Goal: Transaction & Acquisition: Book appointment/travel/reservation

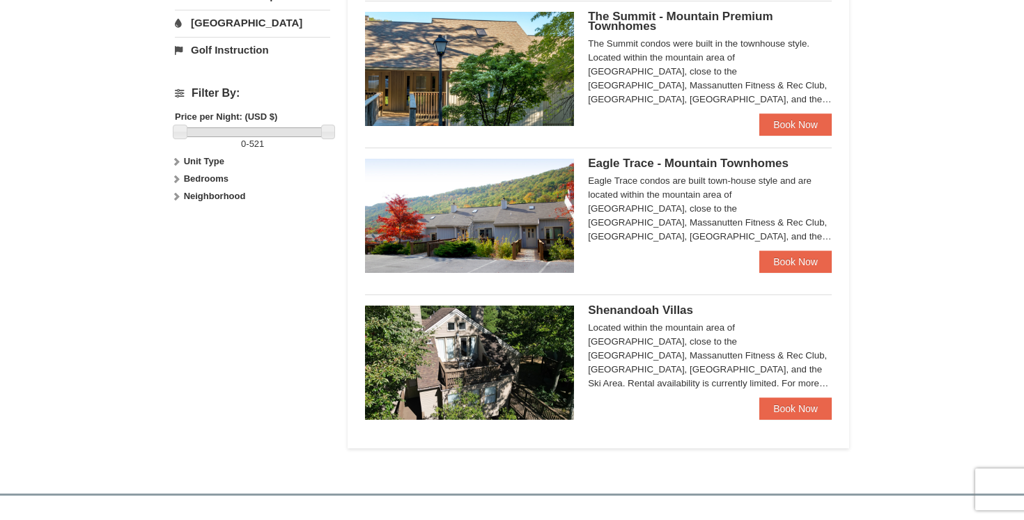
scroll to position [579, 0]
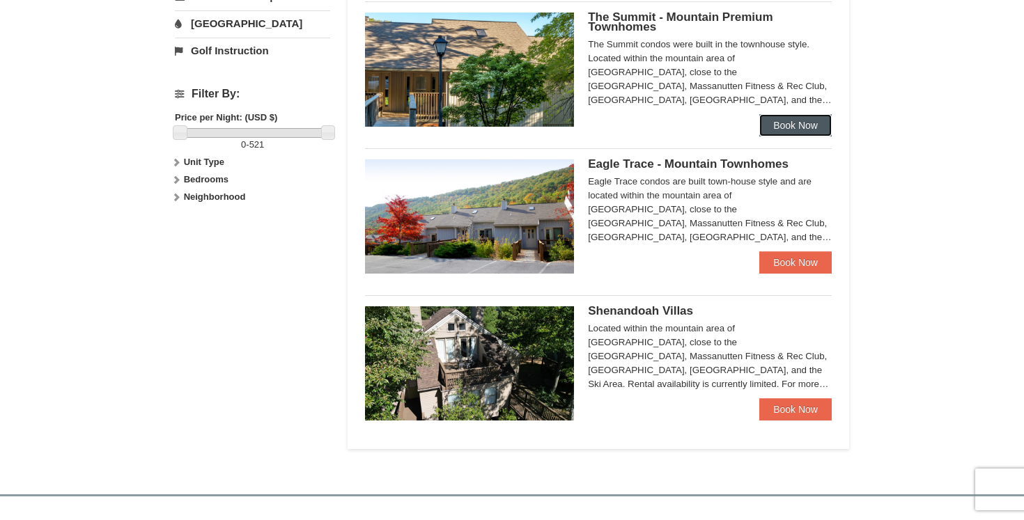
click at [788, 129] on link "Book Now" at bounding box center [795, 125] width 72 height 22
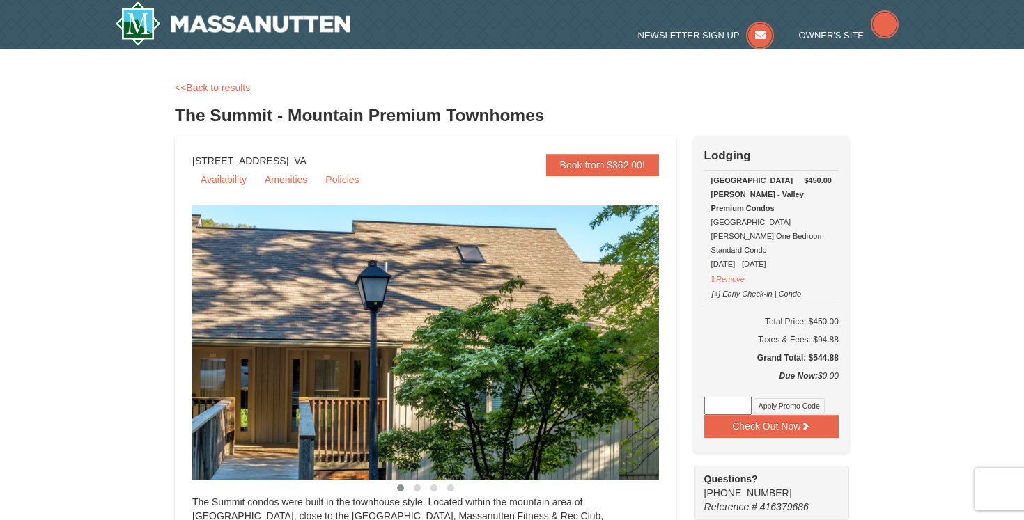
select select "10"
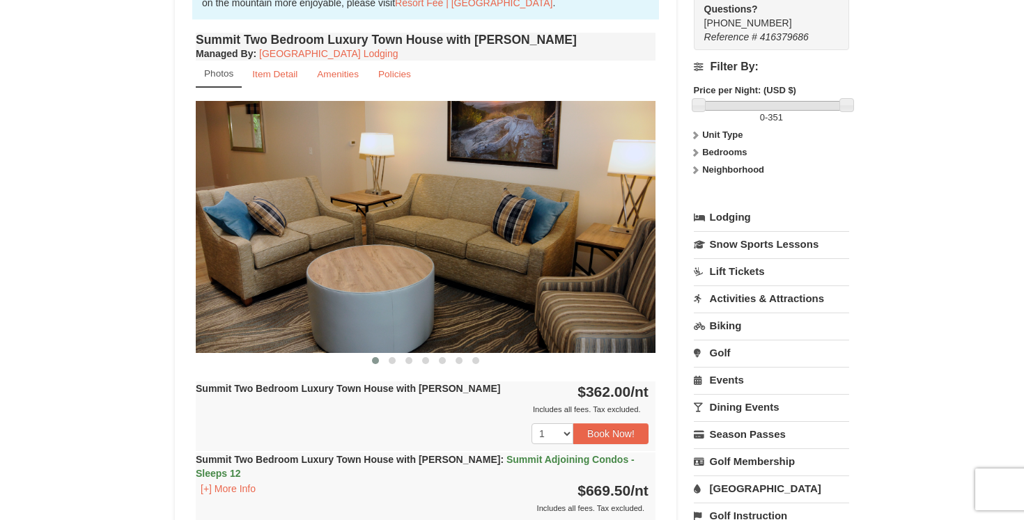
scroll to position [434, 0]
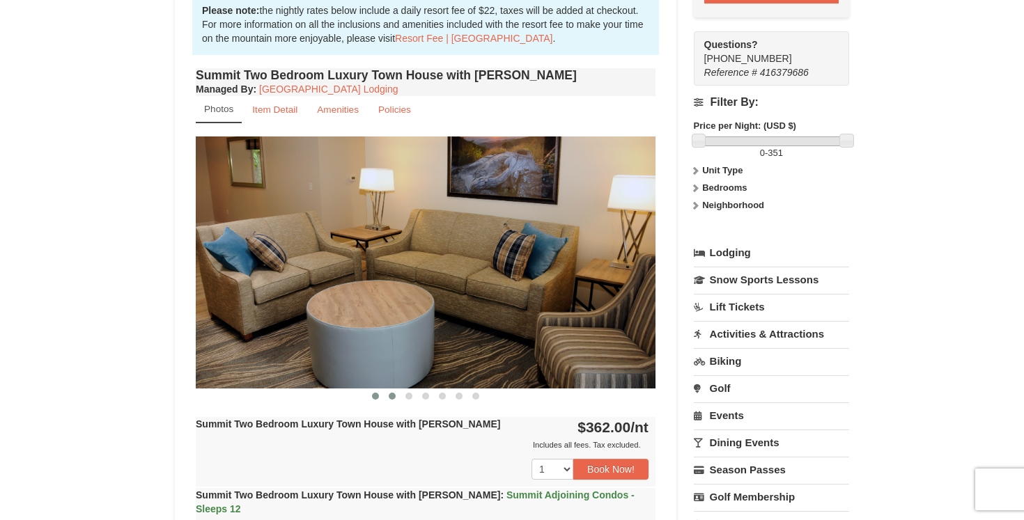
click at [389, 394] on span at bounding box center [392, 396] width 7 height 7
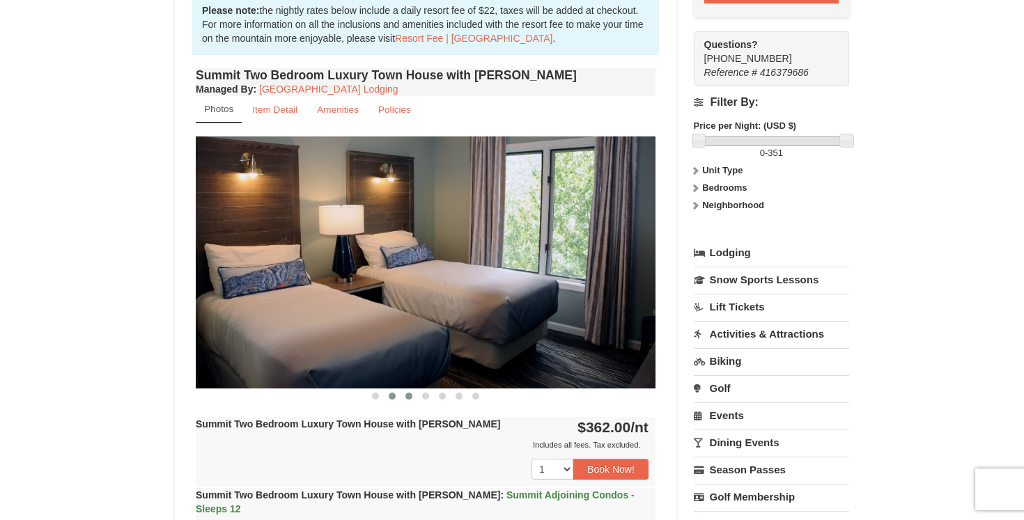
click at [410, 398] on span at bounding box center [408, 396] width 7 height 7
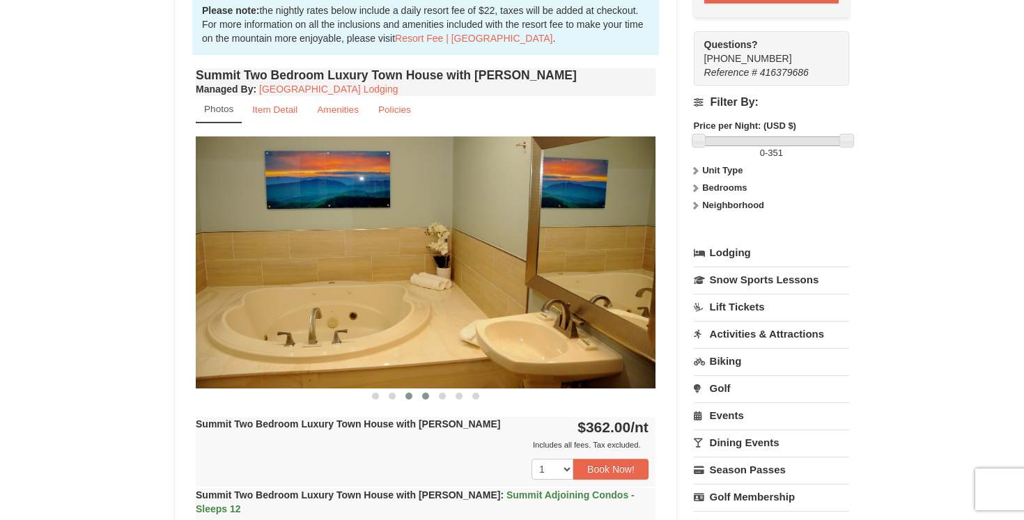
click at [431, 399] on button at bounding box center [425, 396] width 17 height 14
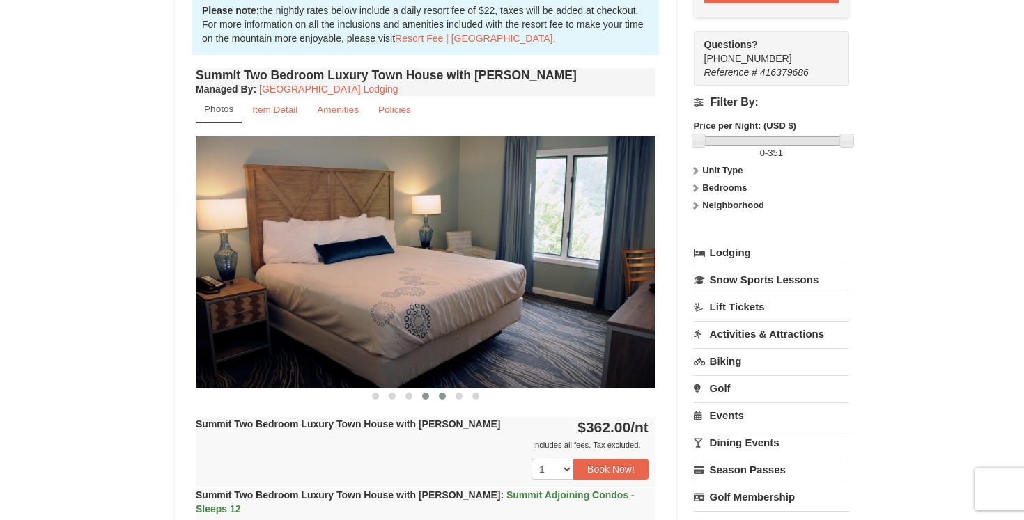
click at [448, 401] on button at bounding box center [442, 396] width 17 height 14
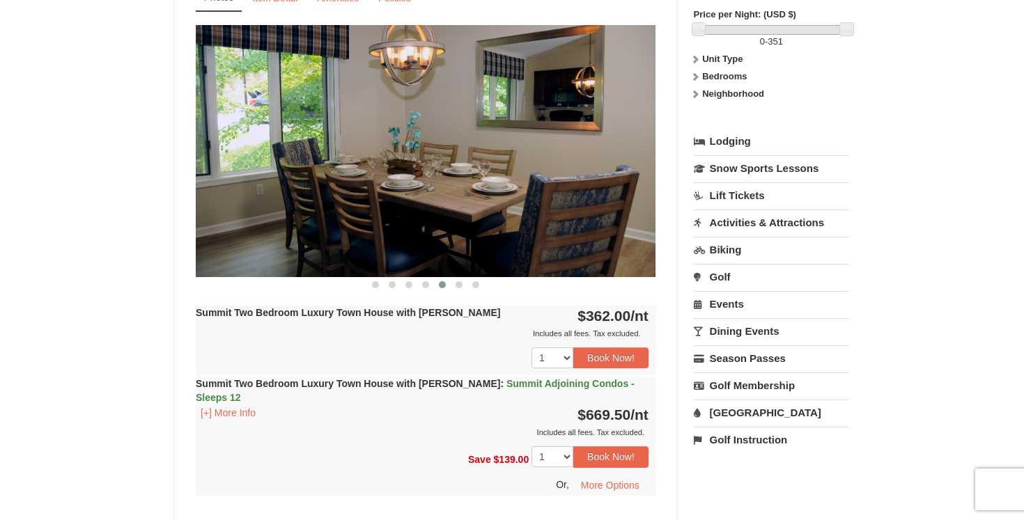
scroll to position [0, 0]
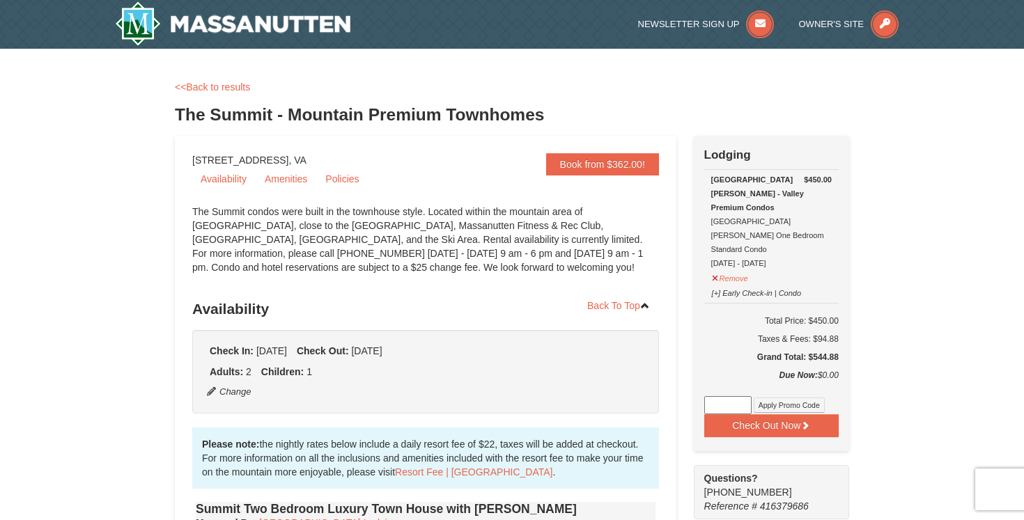
click at [758, 183] on strong "[GEOGRAPHIC_DATA][PERSON_NAME] - Valley Premium Condos" at bounding box center [757, 194] width 93 height 36
click at [199, 88] on link "<<Back to results" at bounding box center [212, 87] width 75 height 11
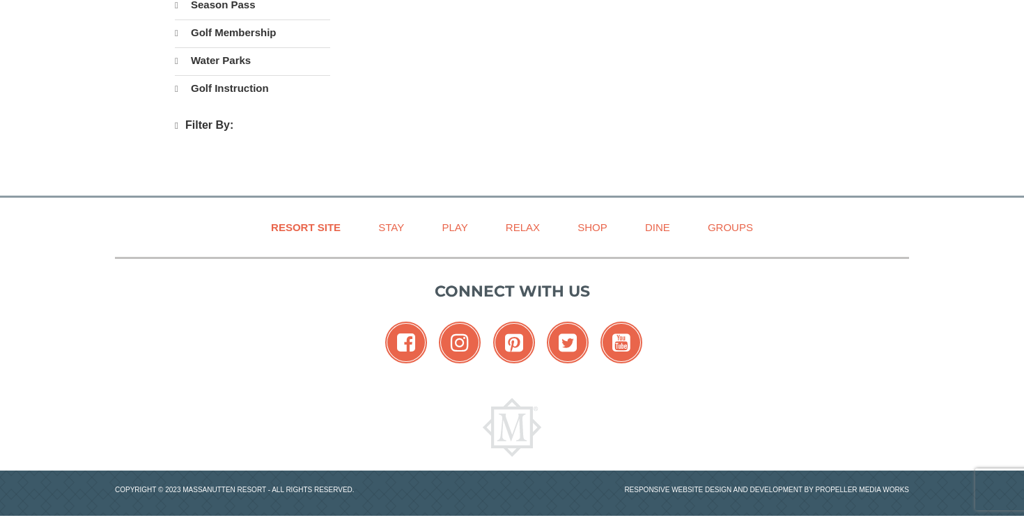
select select "10"
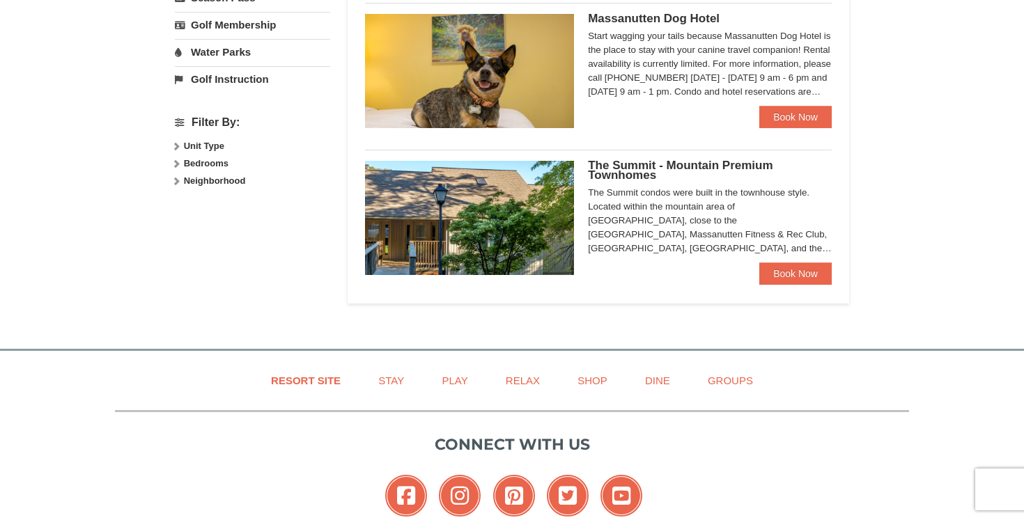
select select "10"
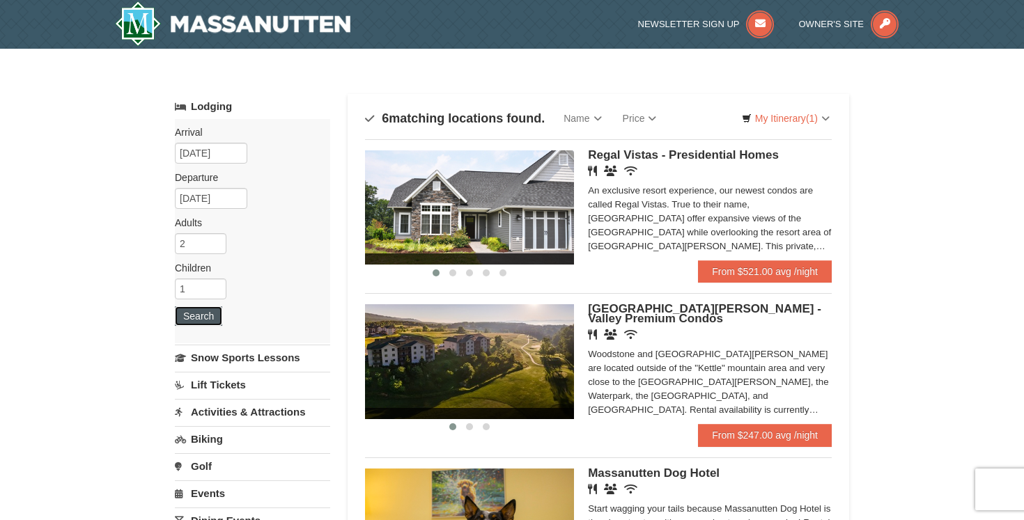
click at [209, 316] on button "Search" at bounding box center [198, 317] width 47 height 20
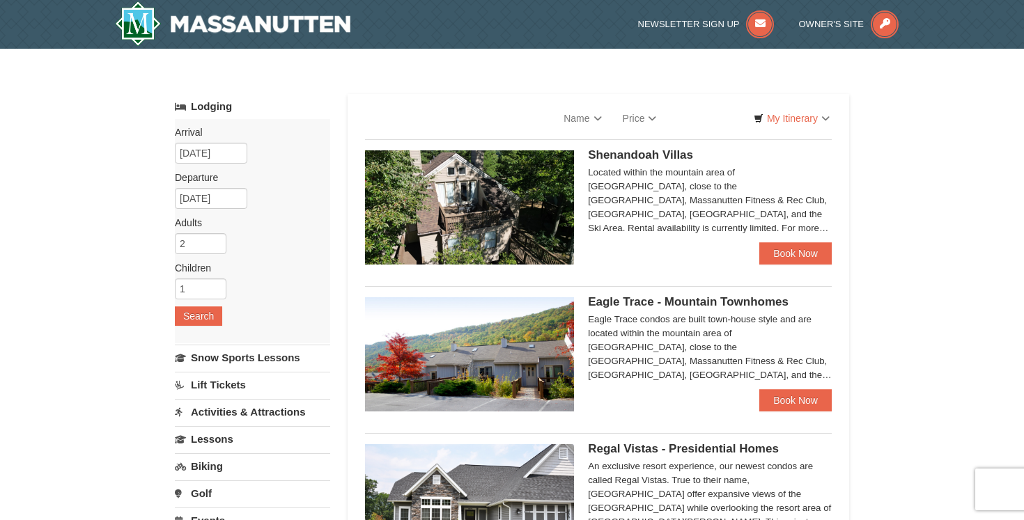
select select "10"
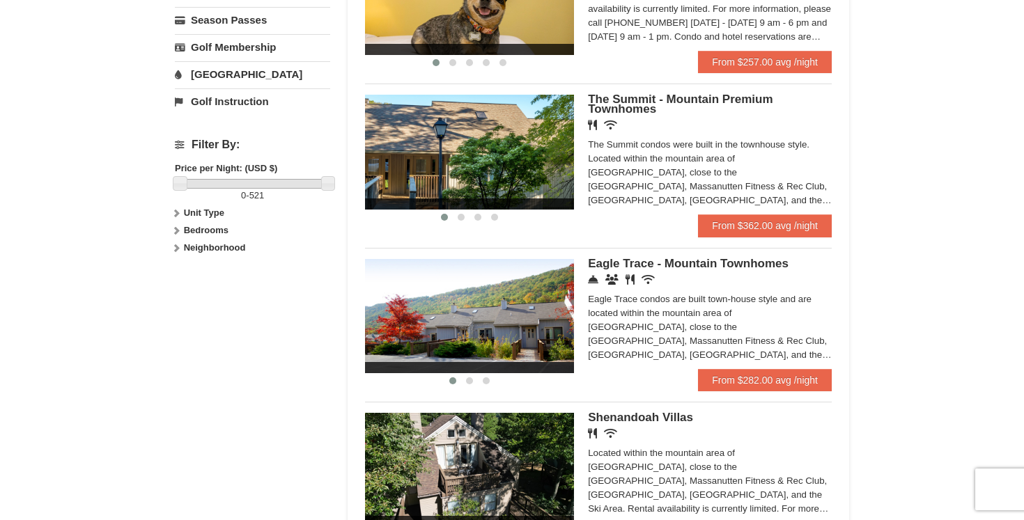
scroll to position [559, 0]
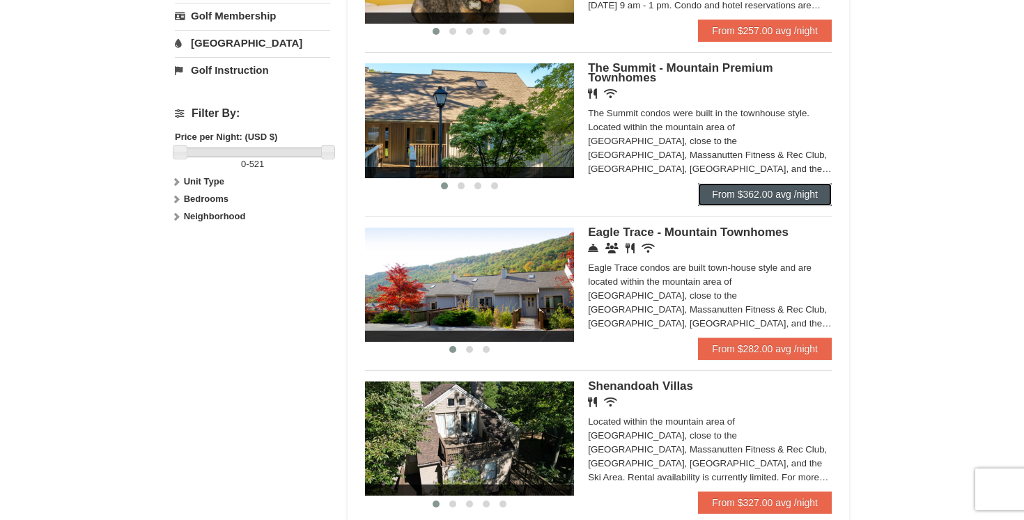
click at [756, 195] on link "From $362.00 avg /night" at bounding box center [765, 194] width 134 height 22
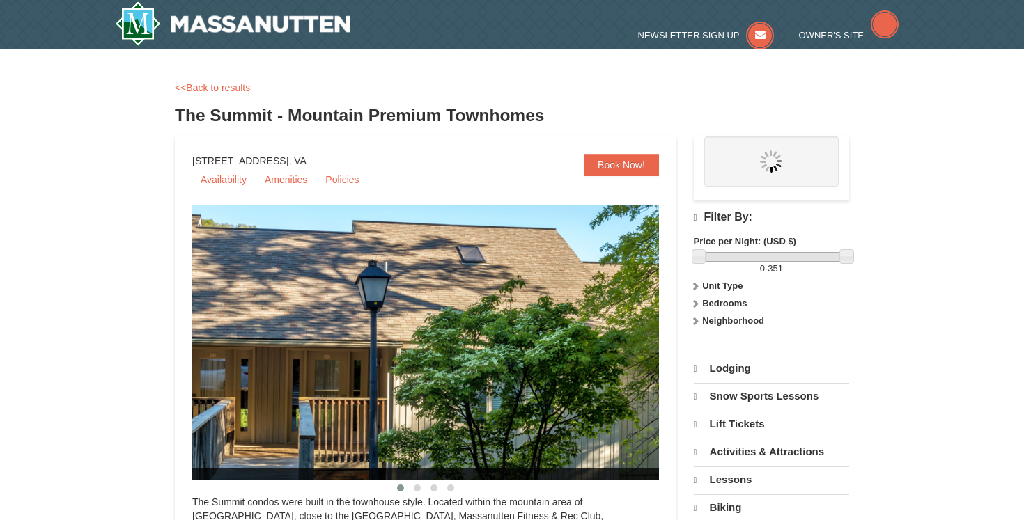
select select "10"
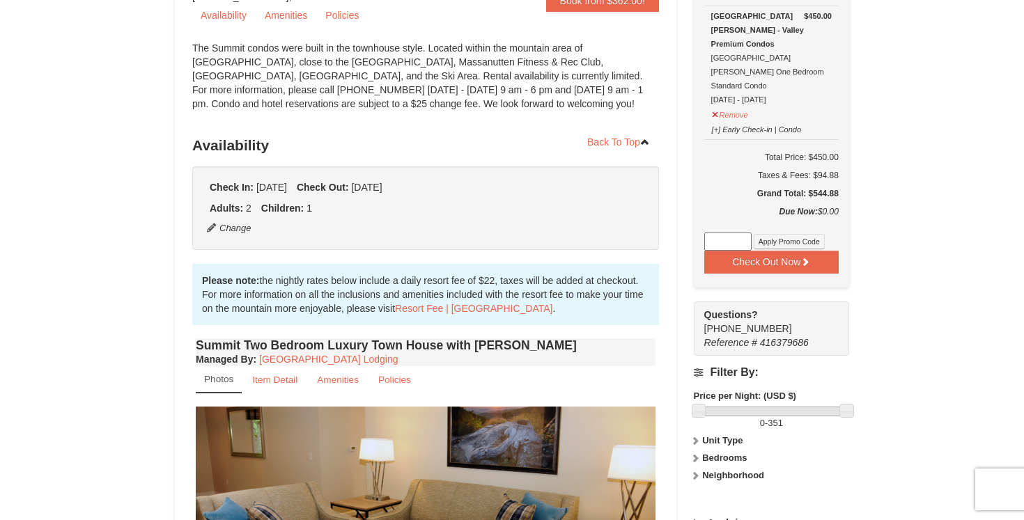
scroll to position [112, 0]
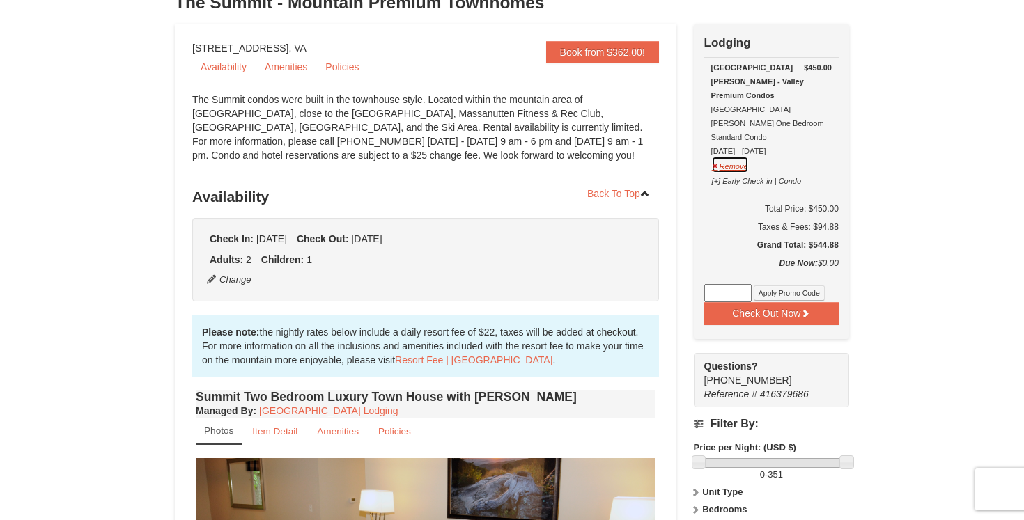
click at [733, 156] on button "Remove" at bounding box center [730, 164] width 38 height 17
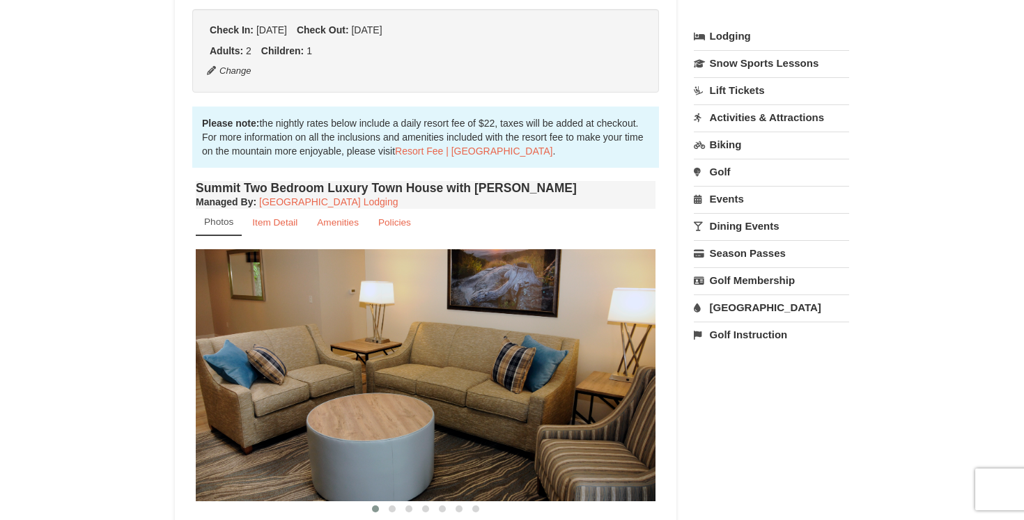
scroll to position [555, 0]
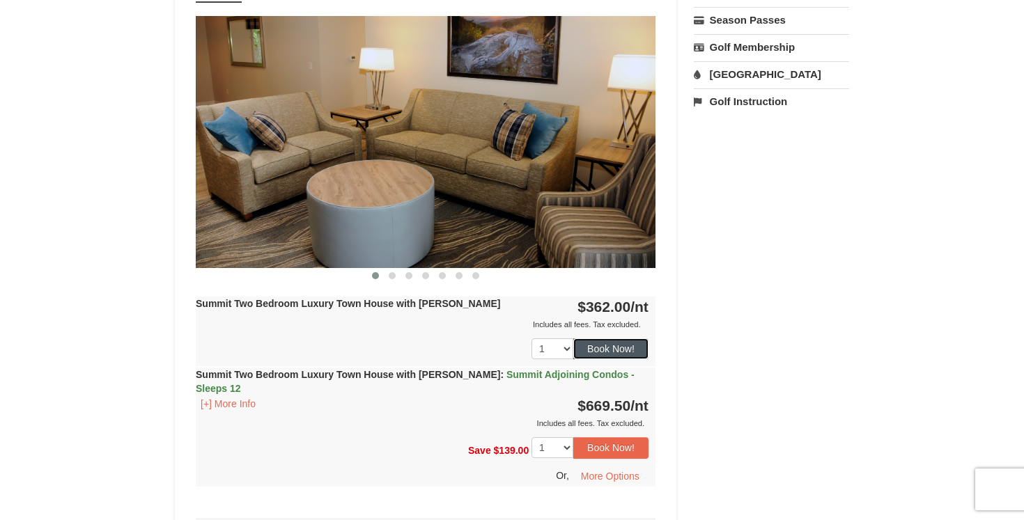
click at [613, 346] on button "Book Now!" at bounding box center [610, 349] width 75 height 21
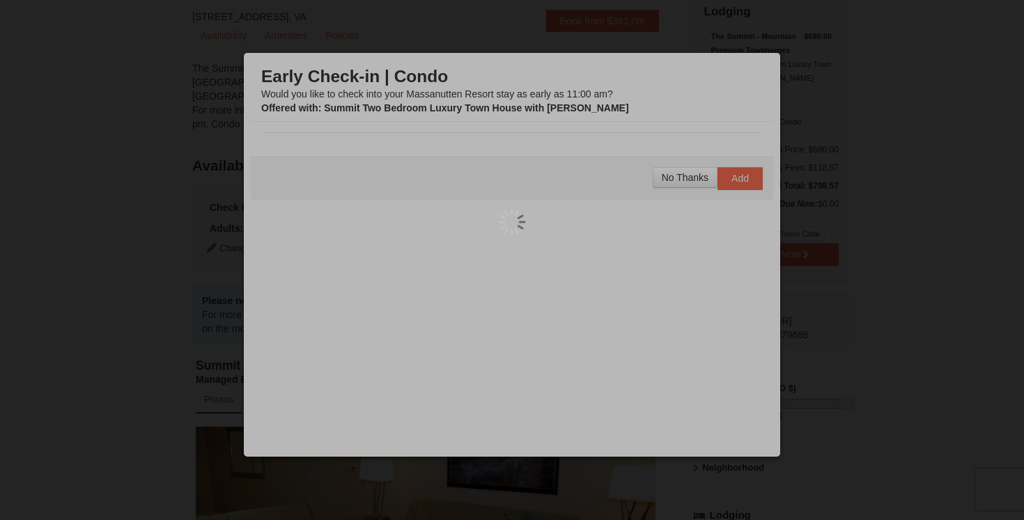
scroll to position [136, 0]
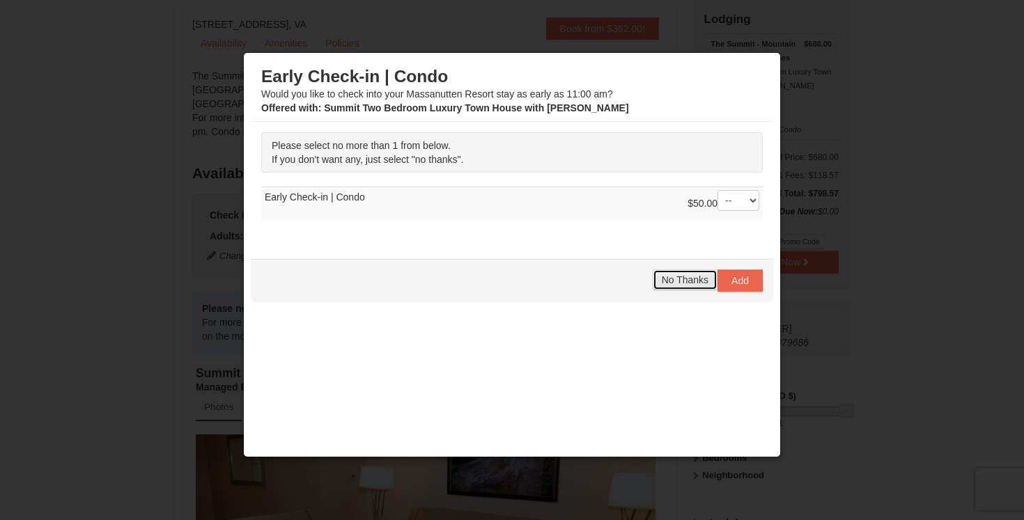
click at [702, 279] on span "No Thanks" at bounding box center [685, 280] width 47 height 11
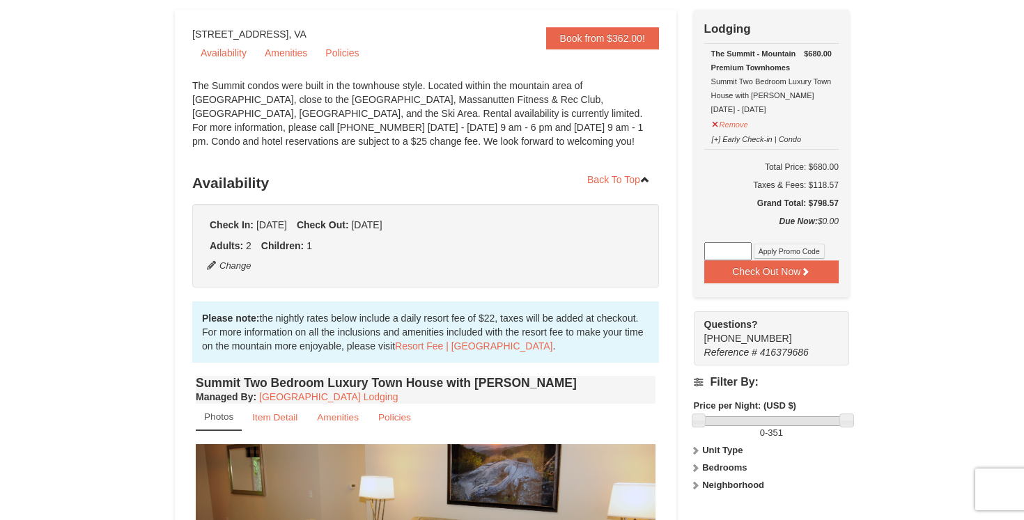
scroll to position [0, 0]
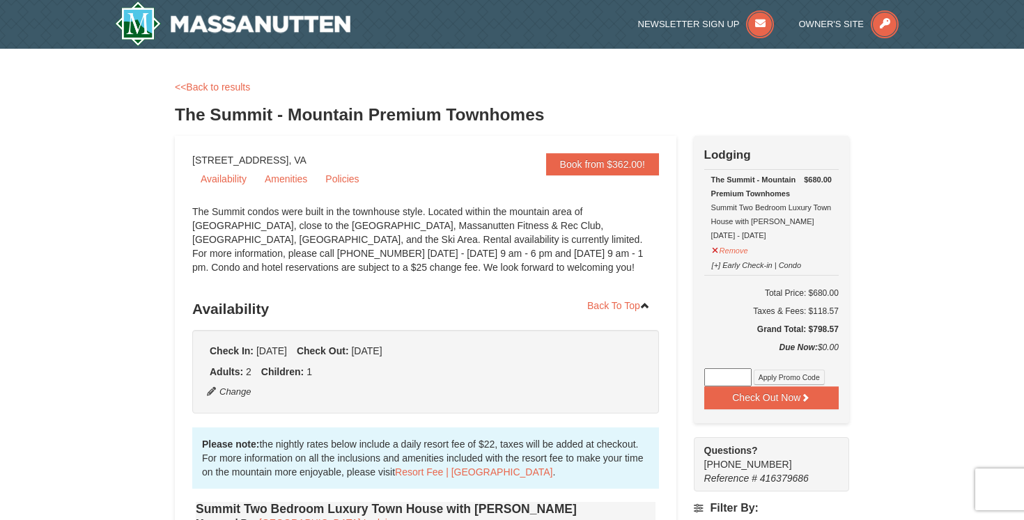
click at [206, 88] on link "<<Back to results" at bounding box center [212, 87] width 75 height 11
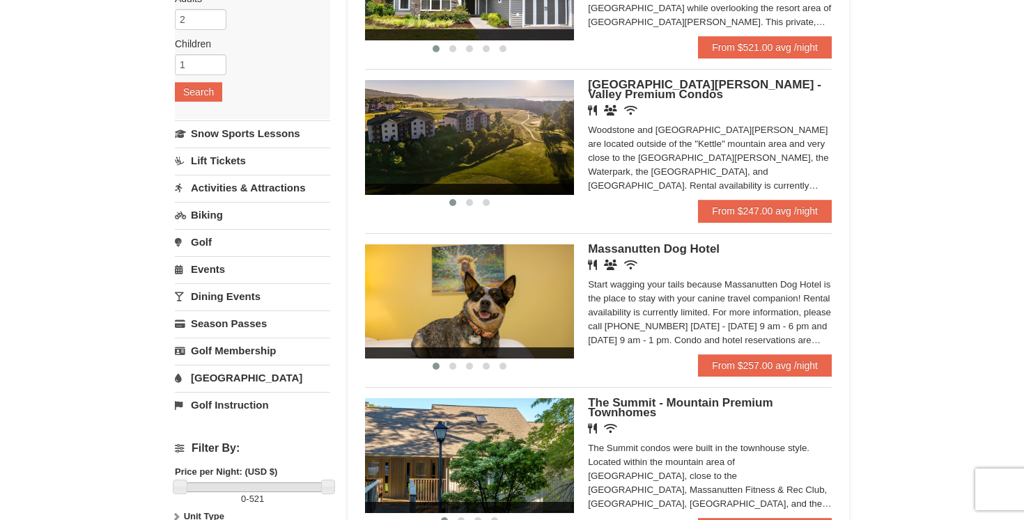
scroll to position [98, 0]
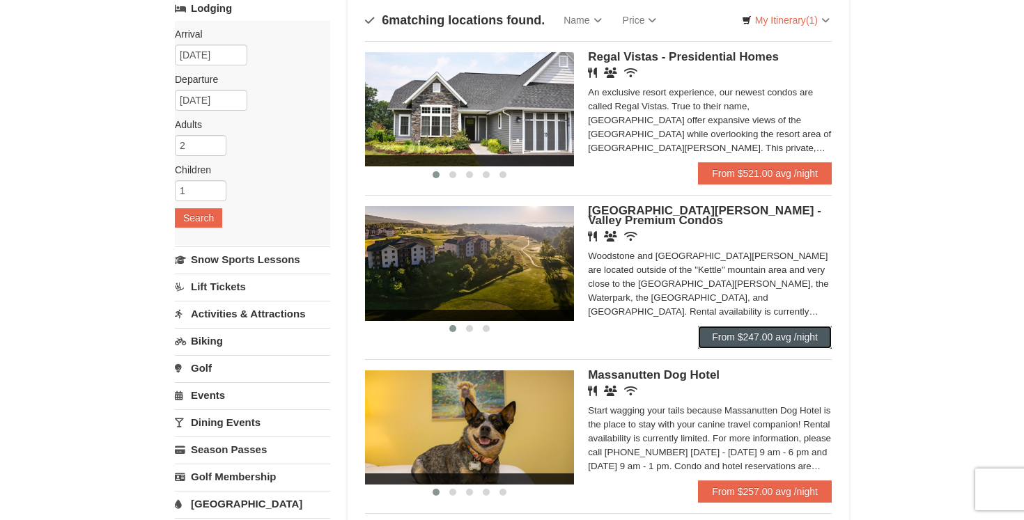
click at [741, 340] on link "From $247.00 avg /night" at bounding box center [765, 337] width 134 height 22
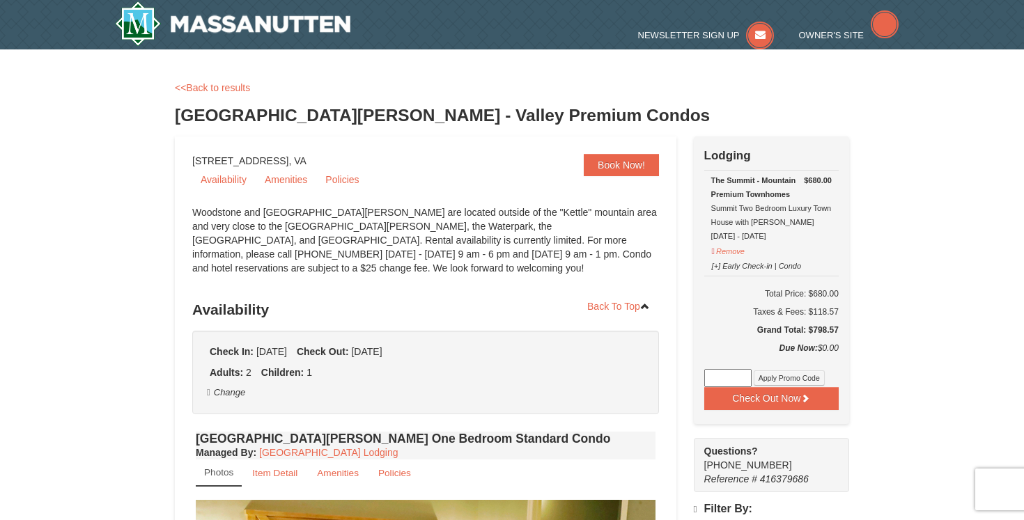
select select "10"
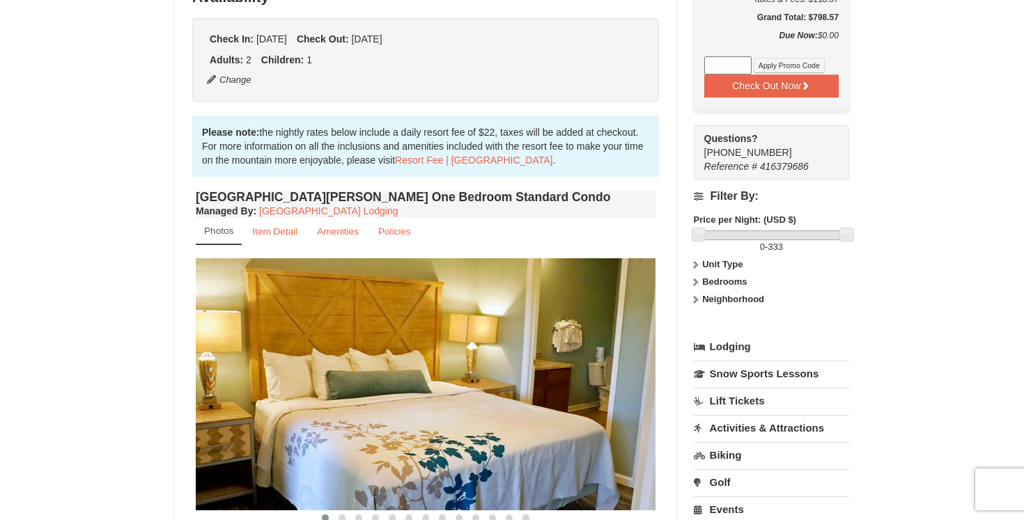
scroll to position [226, 0]
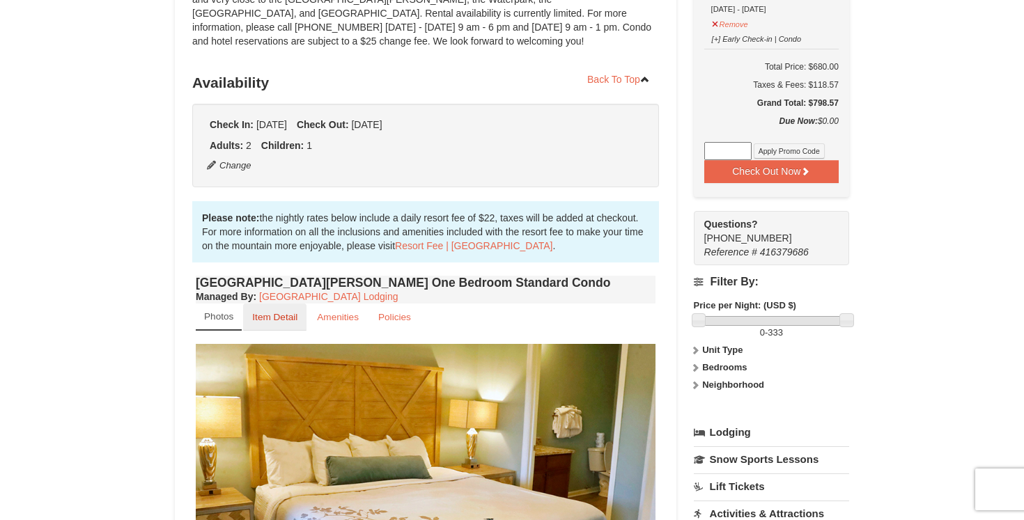
click at [293, 312] on small "Item Detail" at bounding box center [274, 317] width 45 height 10
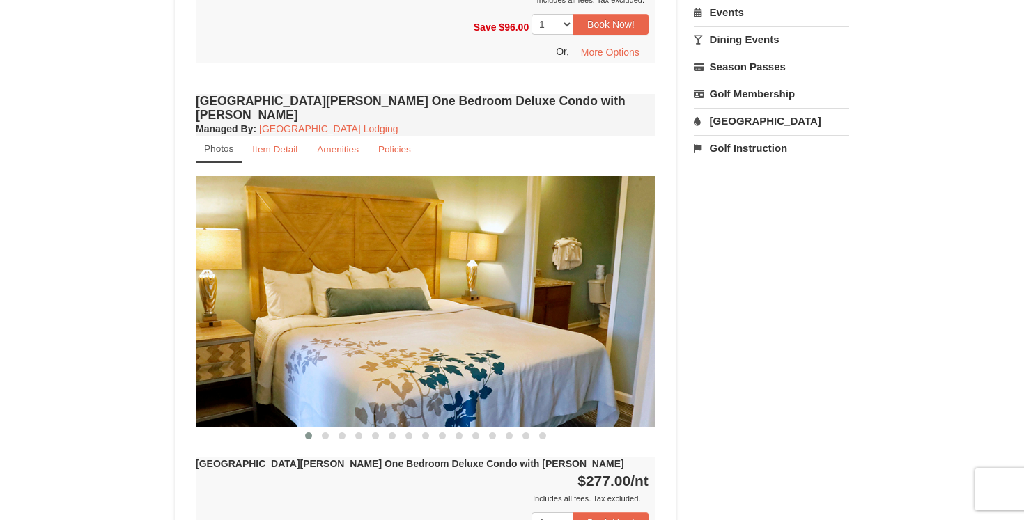
scroll to position [812, 0]
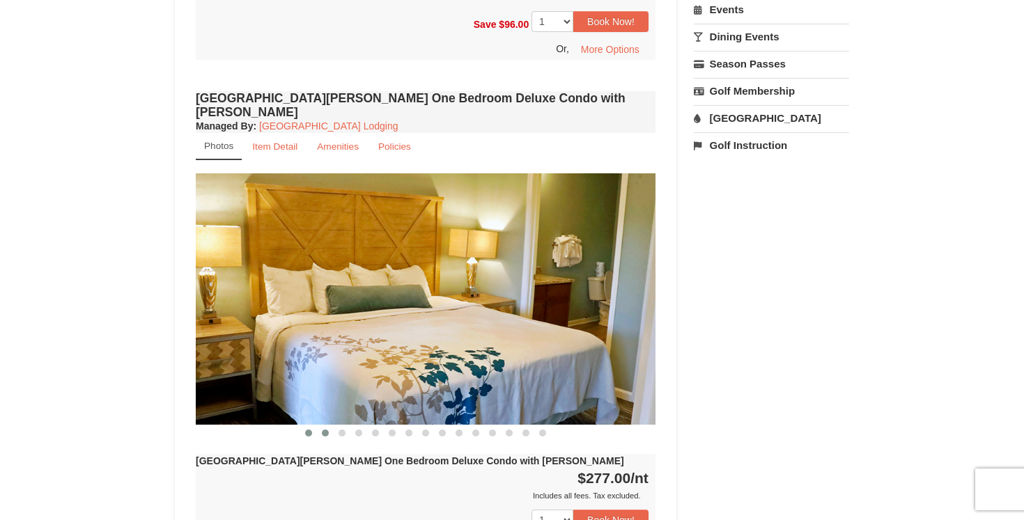
click at [327, 426] on button at bounding box center [325, 433] width 17 height 14
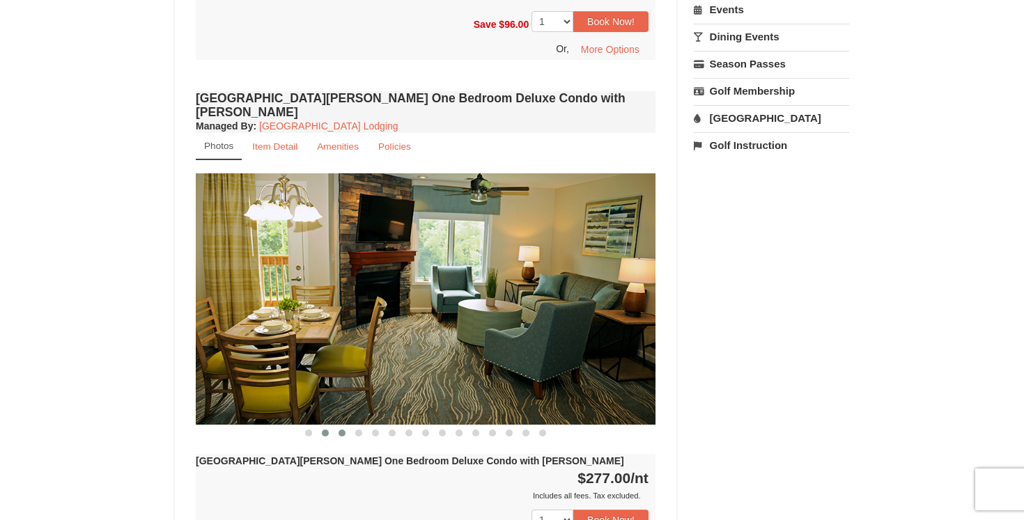
click at [345, 430] on span at bounding box center [342, 433] width 7 height 7
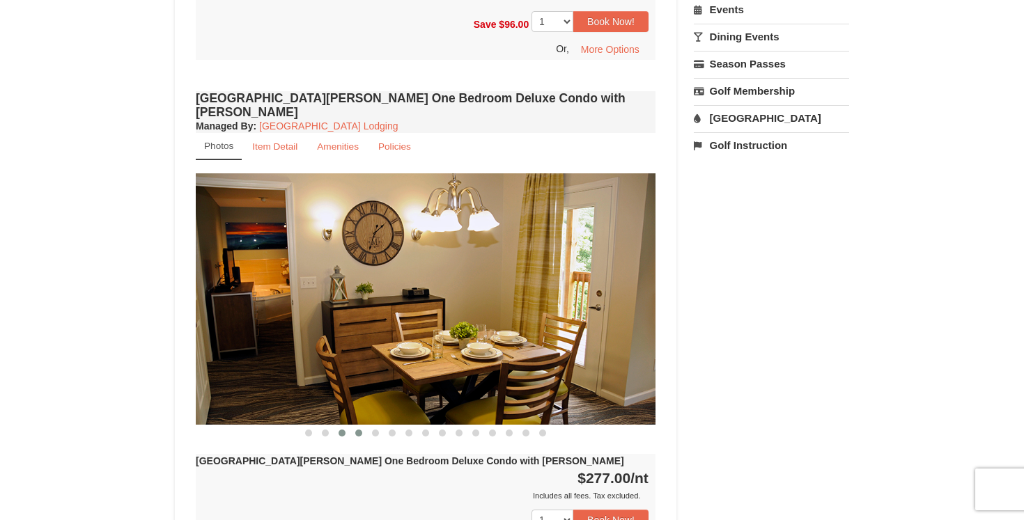
click at [358, 430] on span at bounding box center [358, 433] width 7 height 7
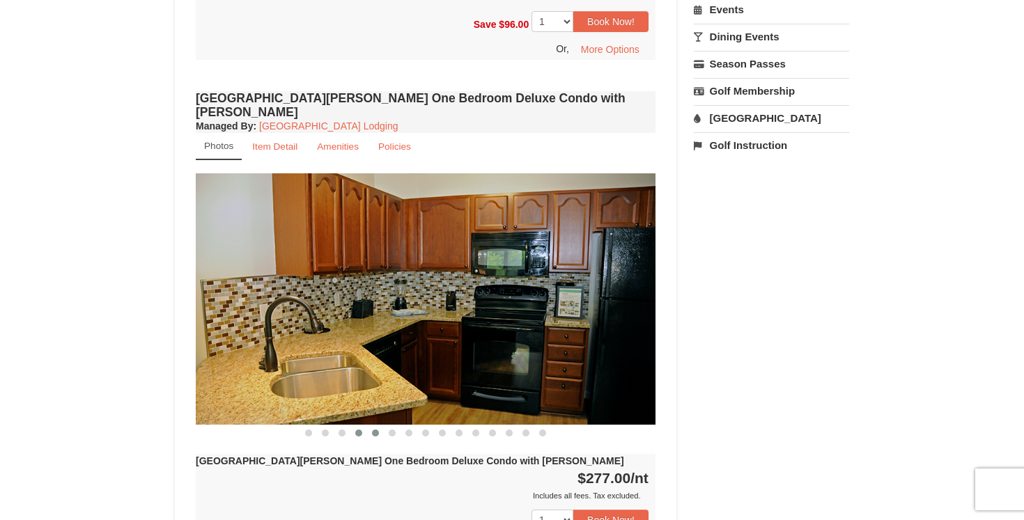
click at [377, 430] on span at bounding box center [375, 433] width 7 height 7
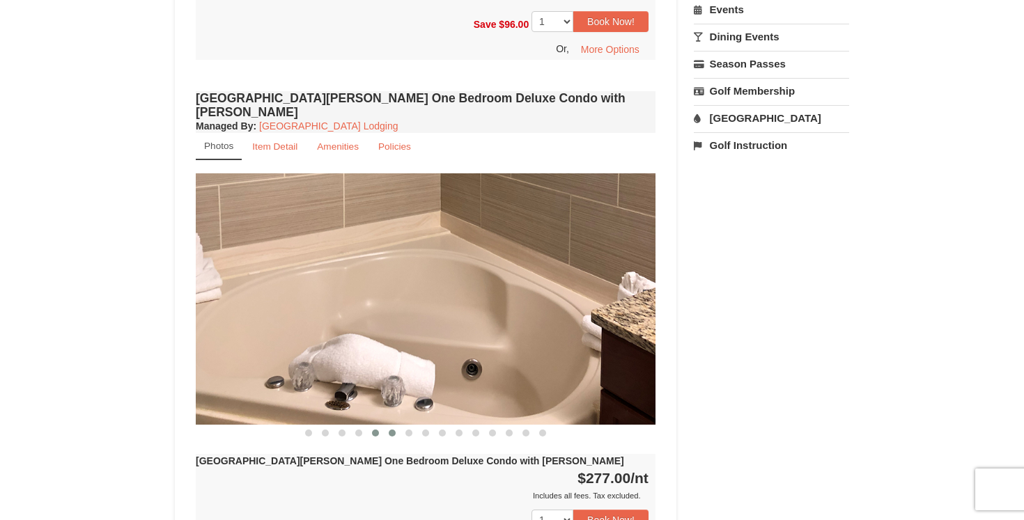
click at [393, 430] on span at bounding box center [392, 433] width 7 height 7
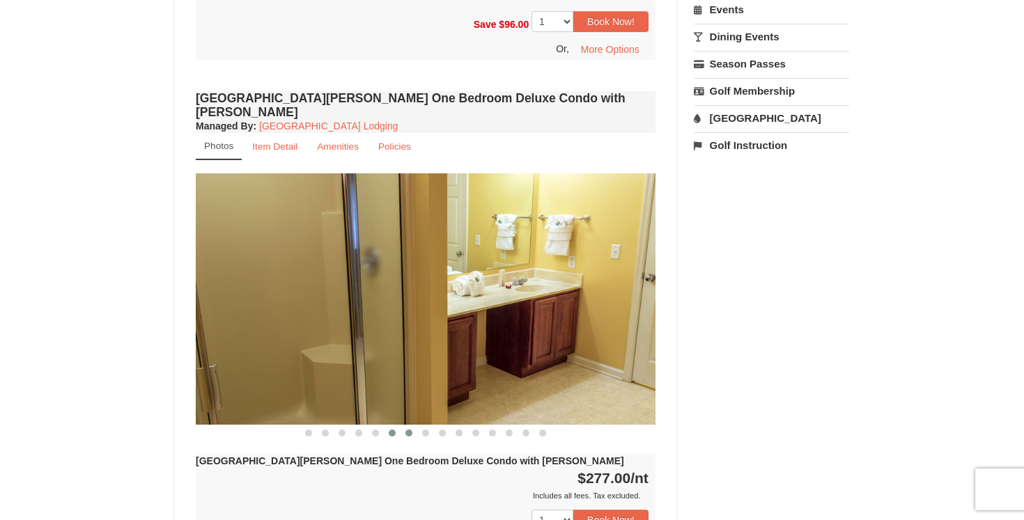
click at [408, 430] on span at bounding box center [408, 433] width 7 height 7
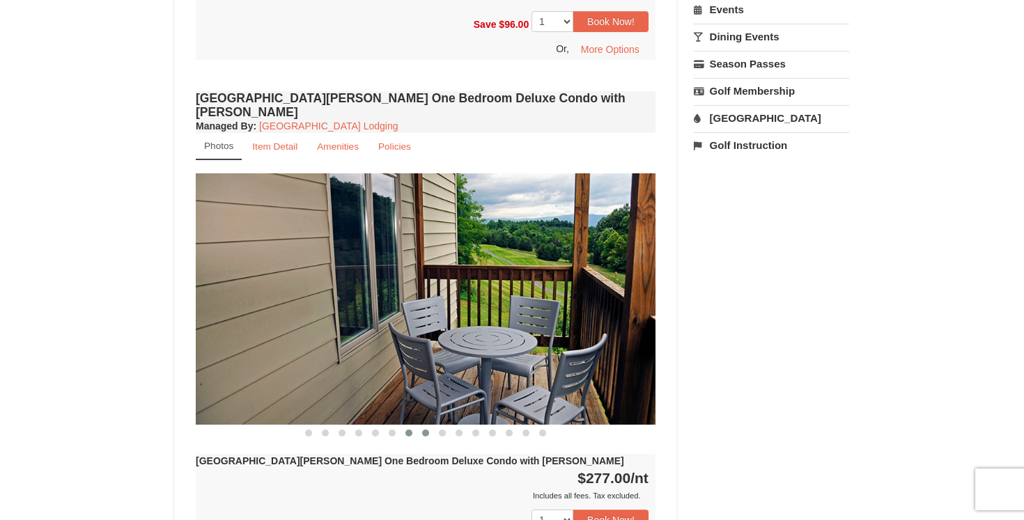
click at [432, 426] on button at bounding box center [425, 433] width 17 height 14
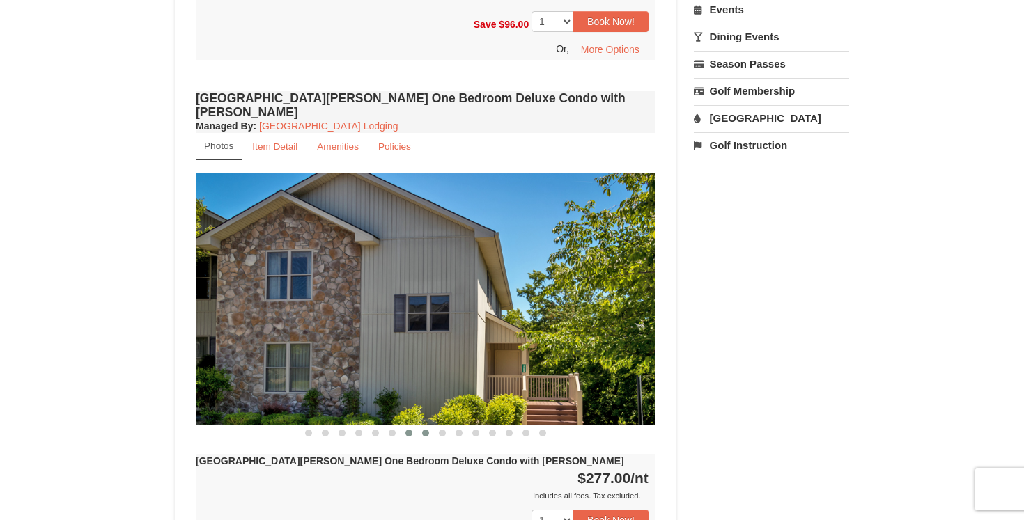
click at [410, 430] on span at bounding box center [408, 433] width 7 height 7
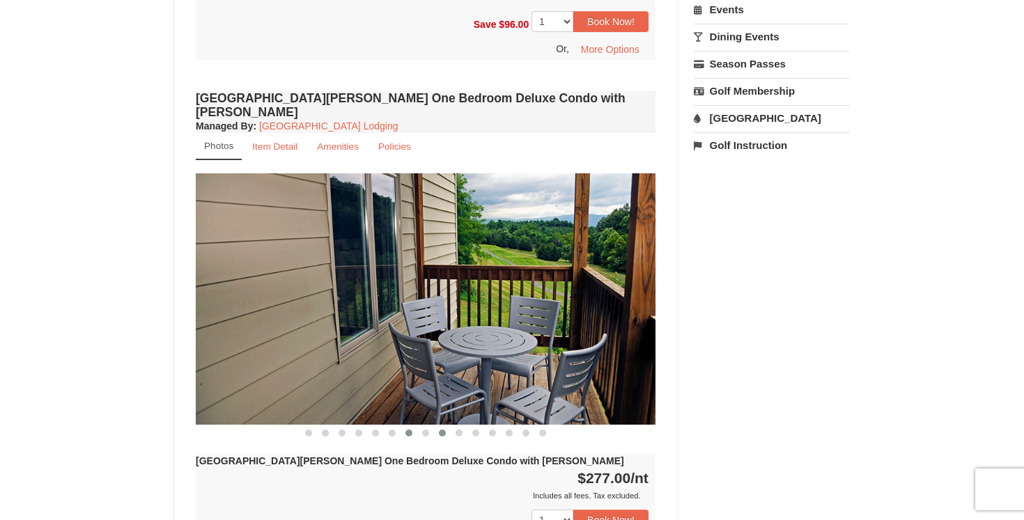
click at [442, 430] on span at bounding box center [442, 433] width 7 height 7
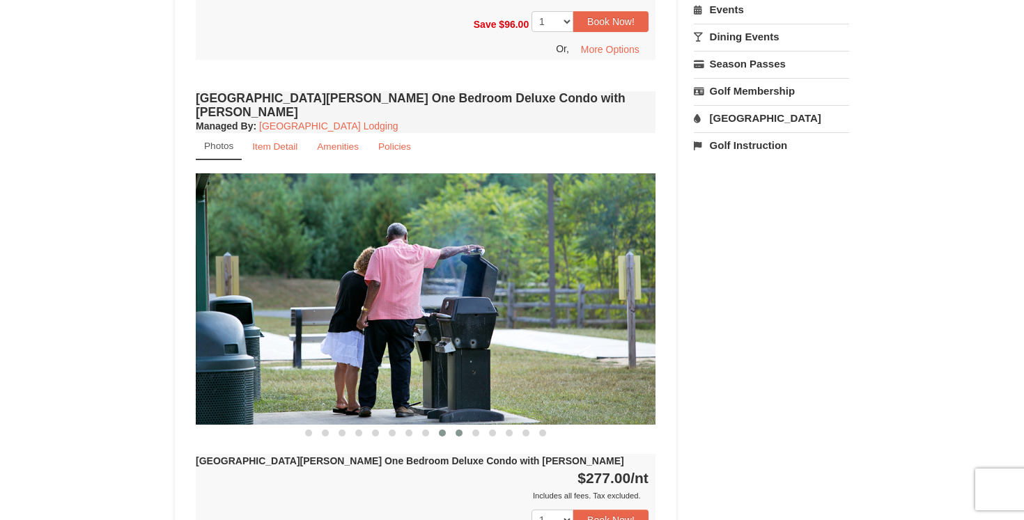
click at [458, 430] on span at bounding box center [459, 433] width 7 height 7
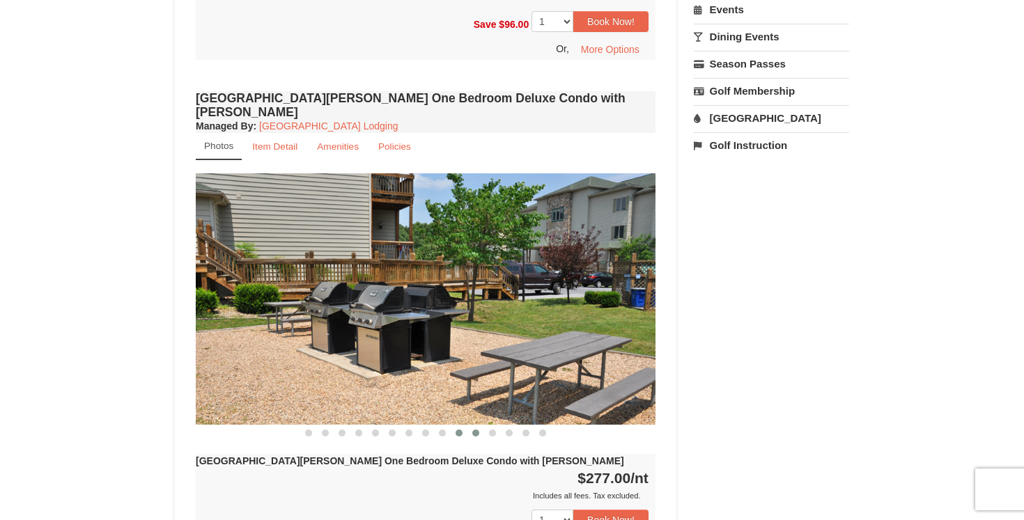
click at [477, 430] on span at bounding box center [475, 433] width 7 height 7
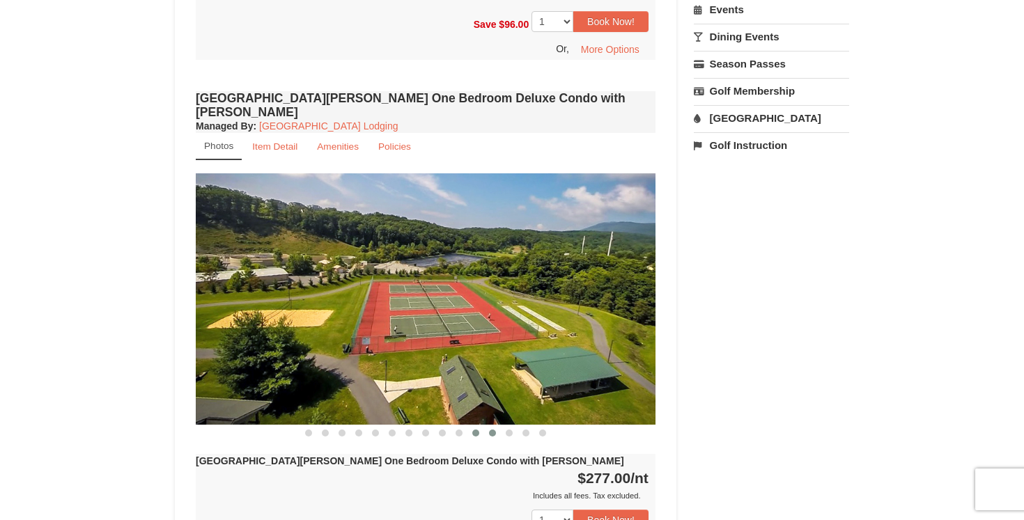
click at [493, 430] on span at bounding box center [492, 433] width 7 height 7
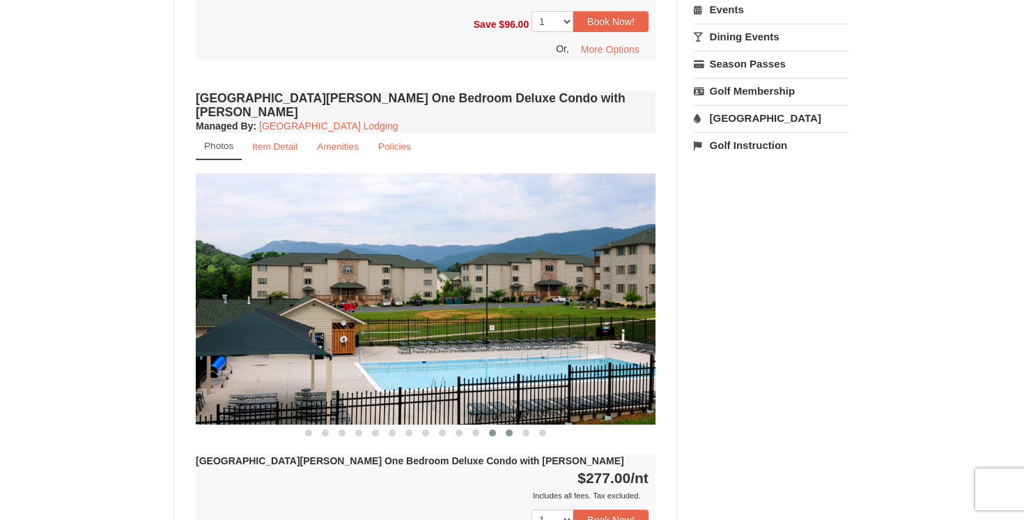
click at [512, 426] on button at bounding box center [509, 433] width 17 height 14
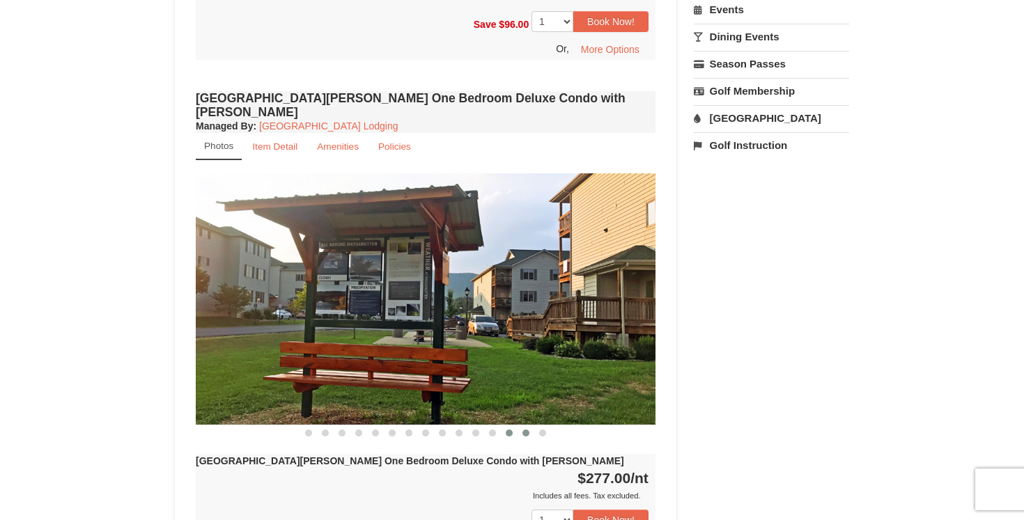
click at [529, 430] on span at bounding box center [526, 433] width 7 height 7
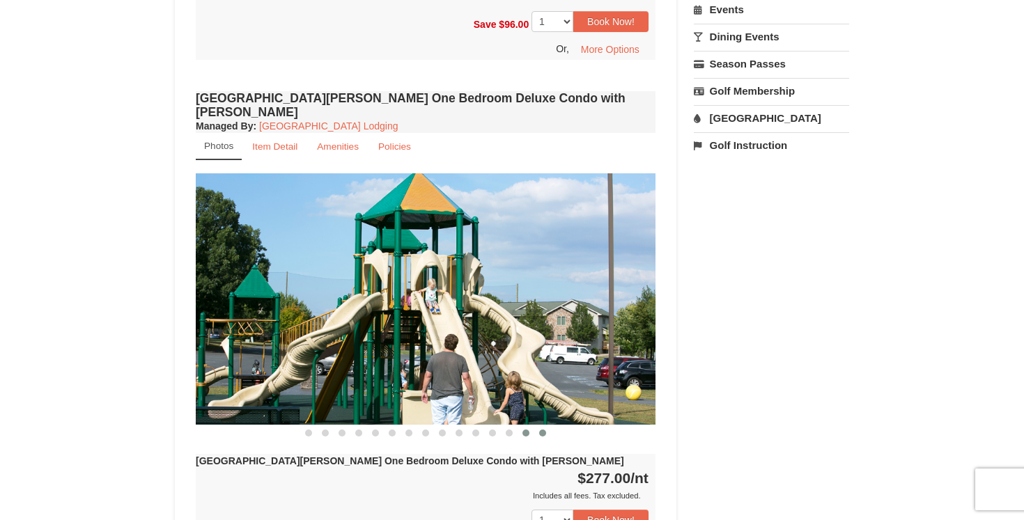
click at [543, 430] on span at bounding box center [542, 433] width 7 height 7
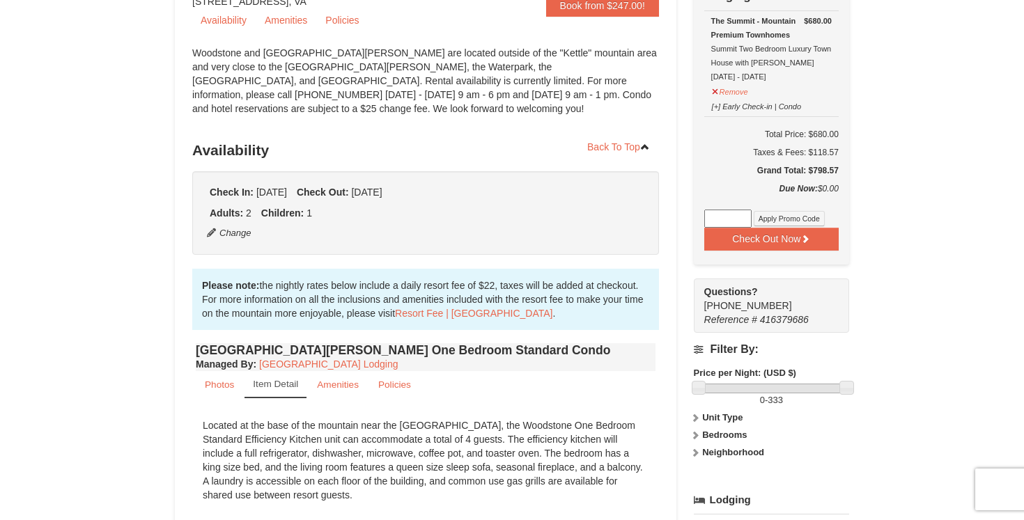
scroll to position [157, 0]
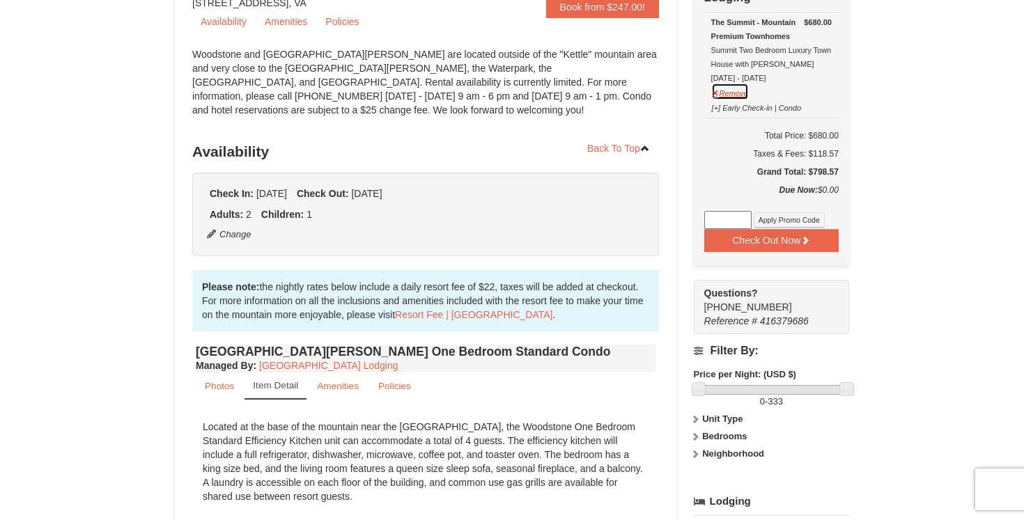
click at [741, 90] on button "Remove" at bounding box center [730, 91] width 38 height 17
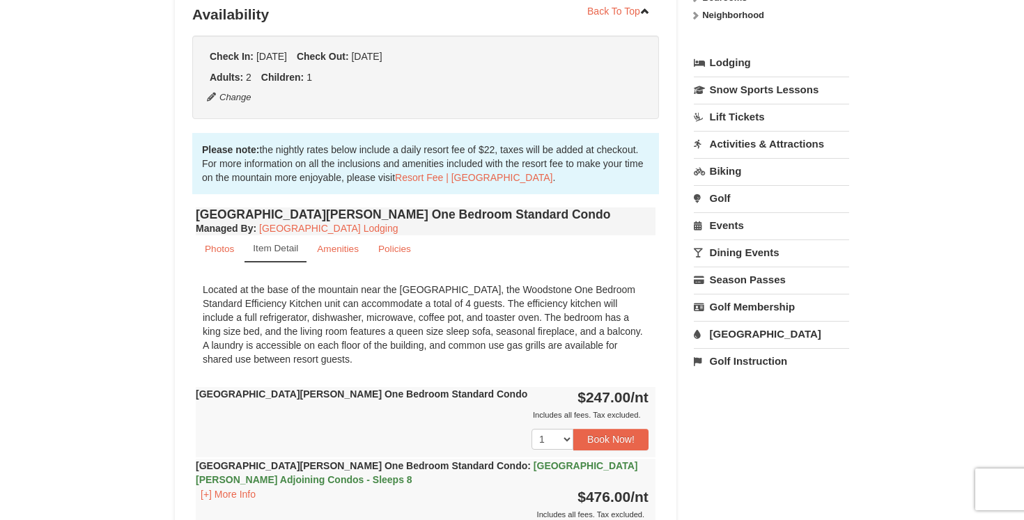
scroll to position [296, 0]
